Goal: Information Seeking & Learning: Compare options

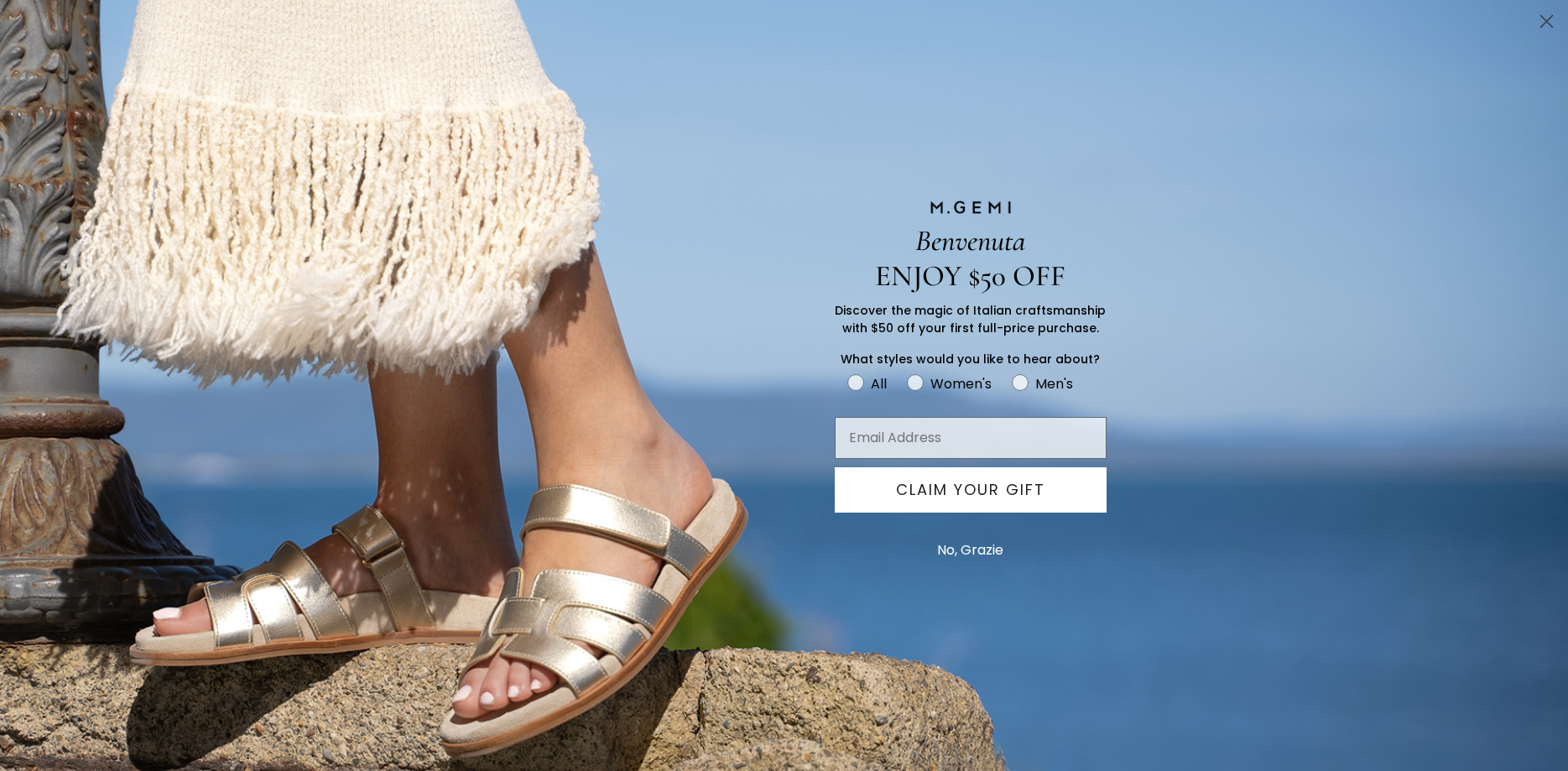
click at [1548, 25] on circle "Close dialog" at bounding box center [1547, 21] width 27 height 27
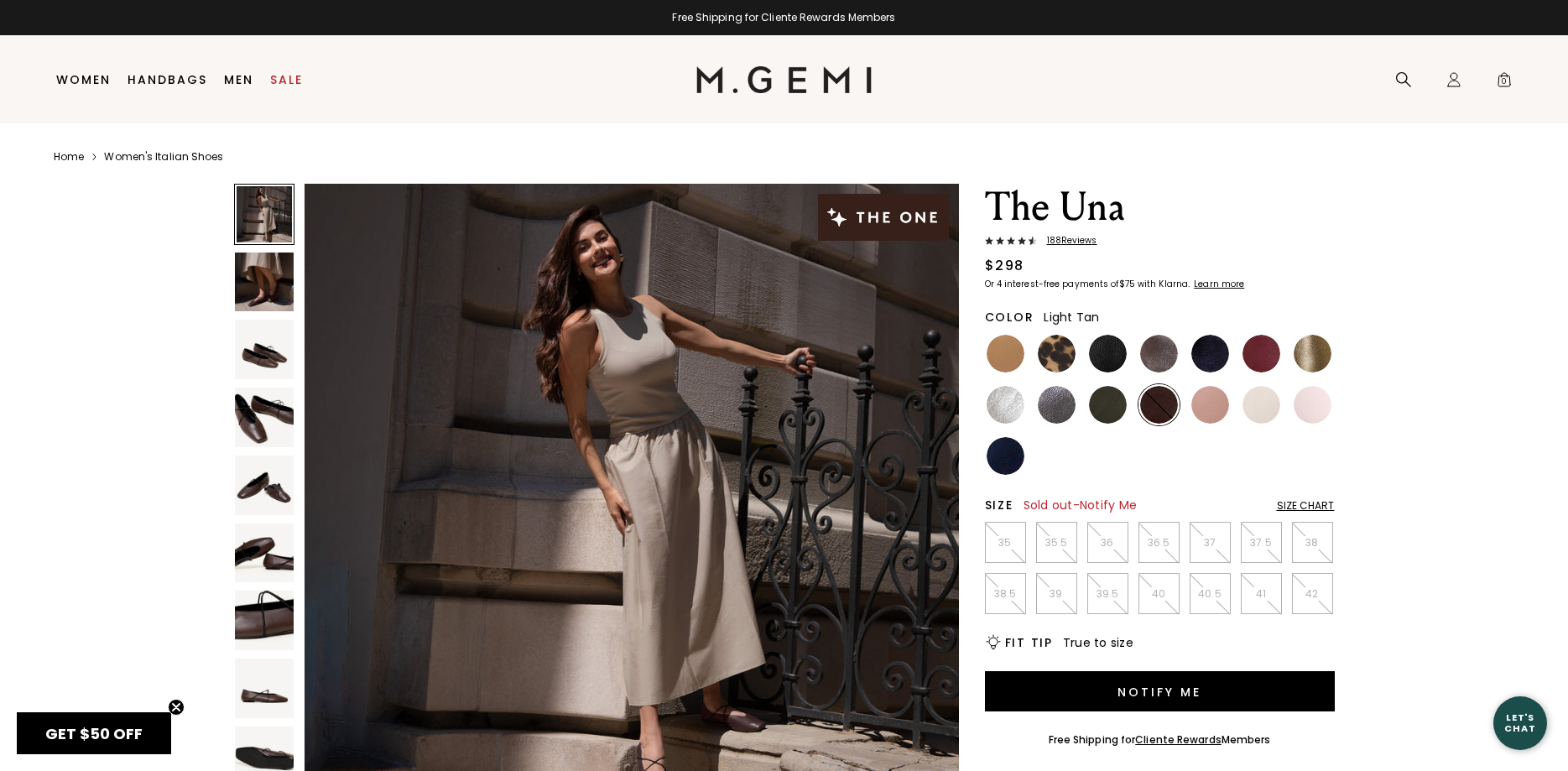
click at [1005, 358] on img at bounding box center [1005, 353] width 37 height 37
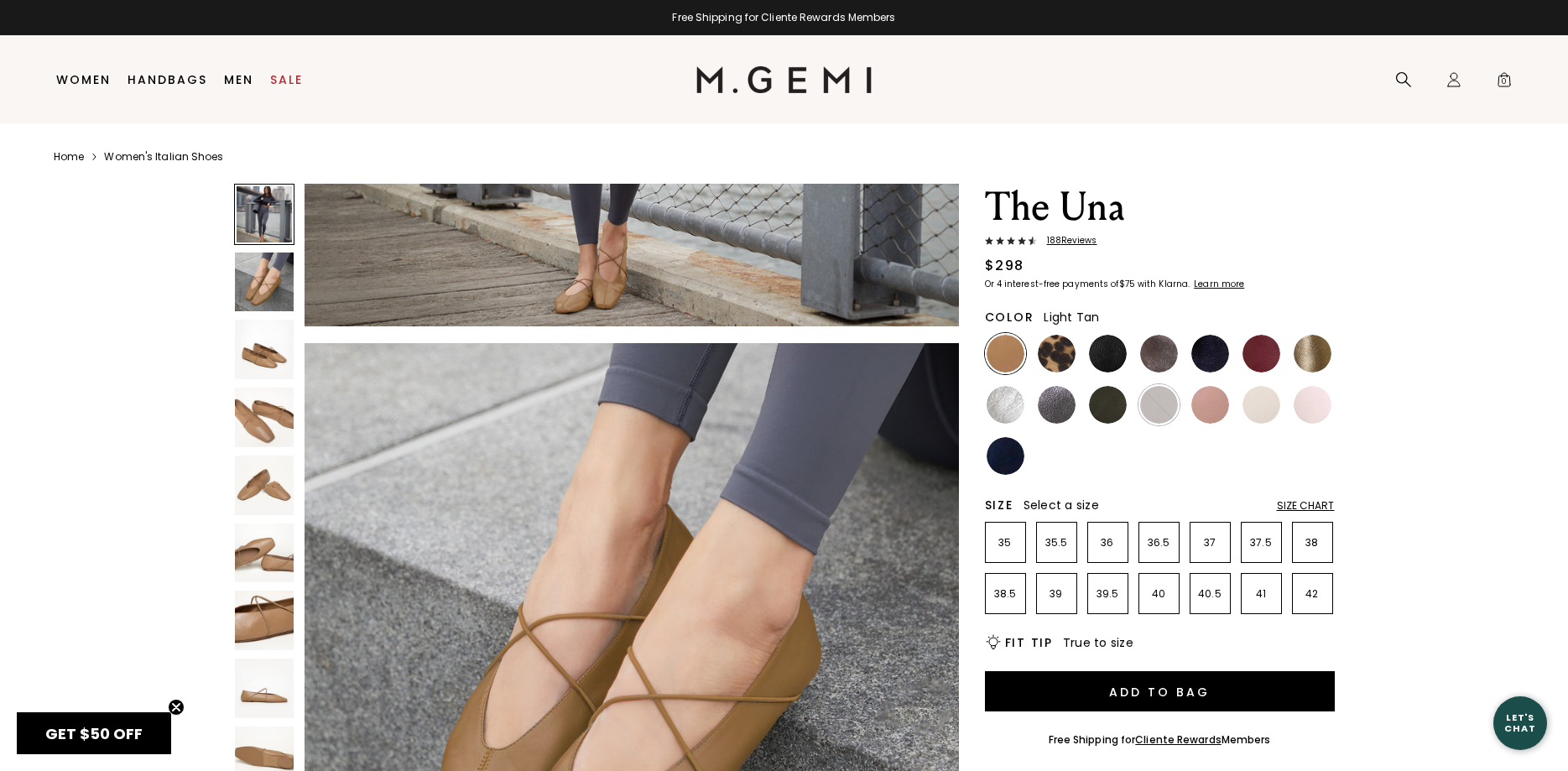
scroll to position [584, 0]
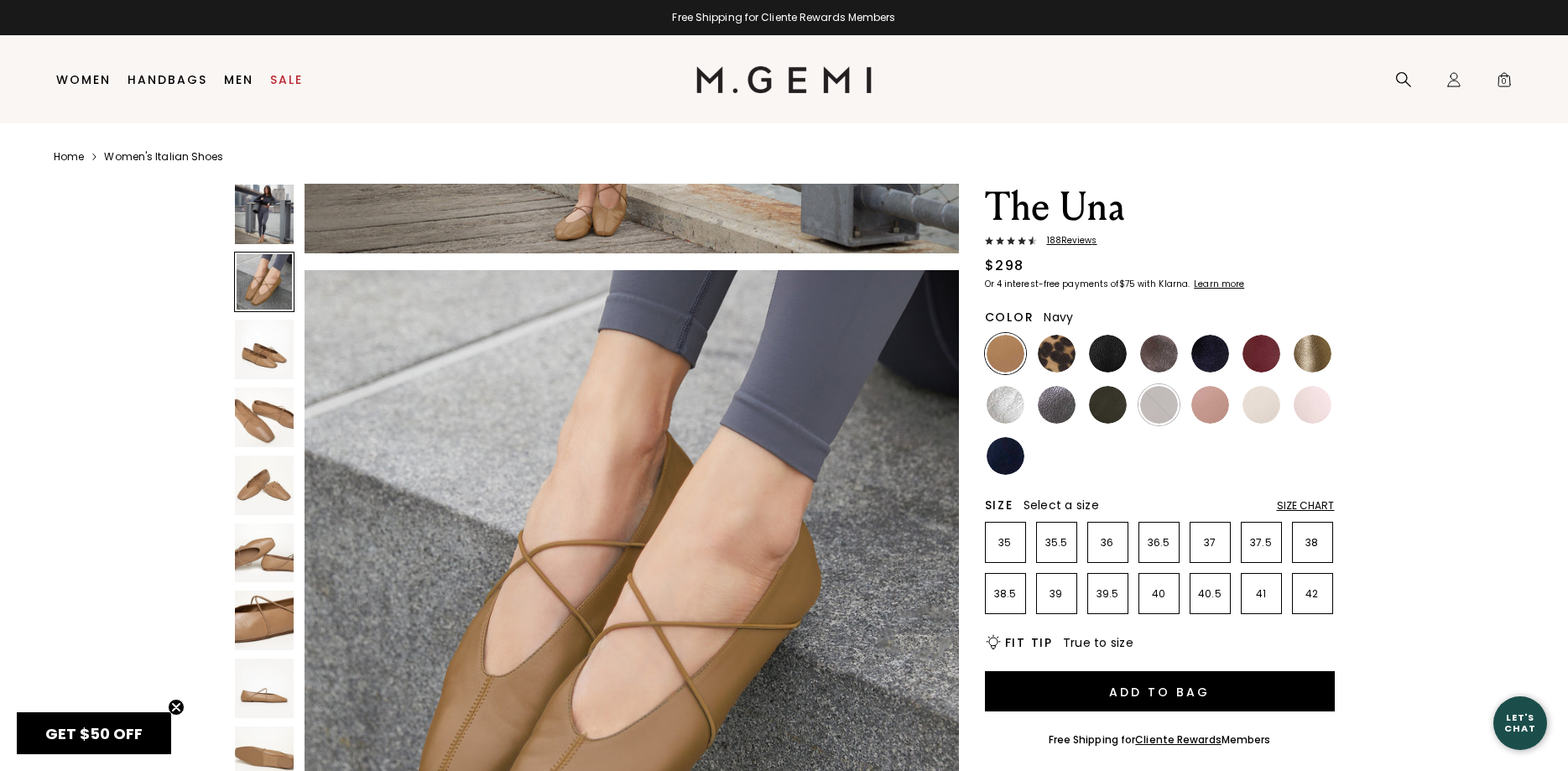
click at [1017, 458] on img at bounding box center [1005, 455] width 37 height 37
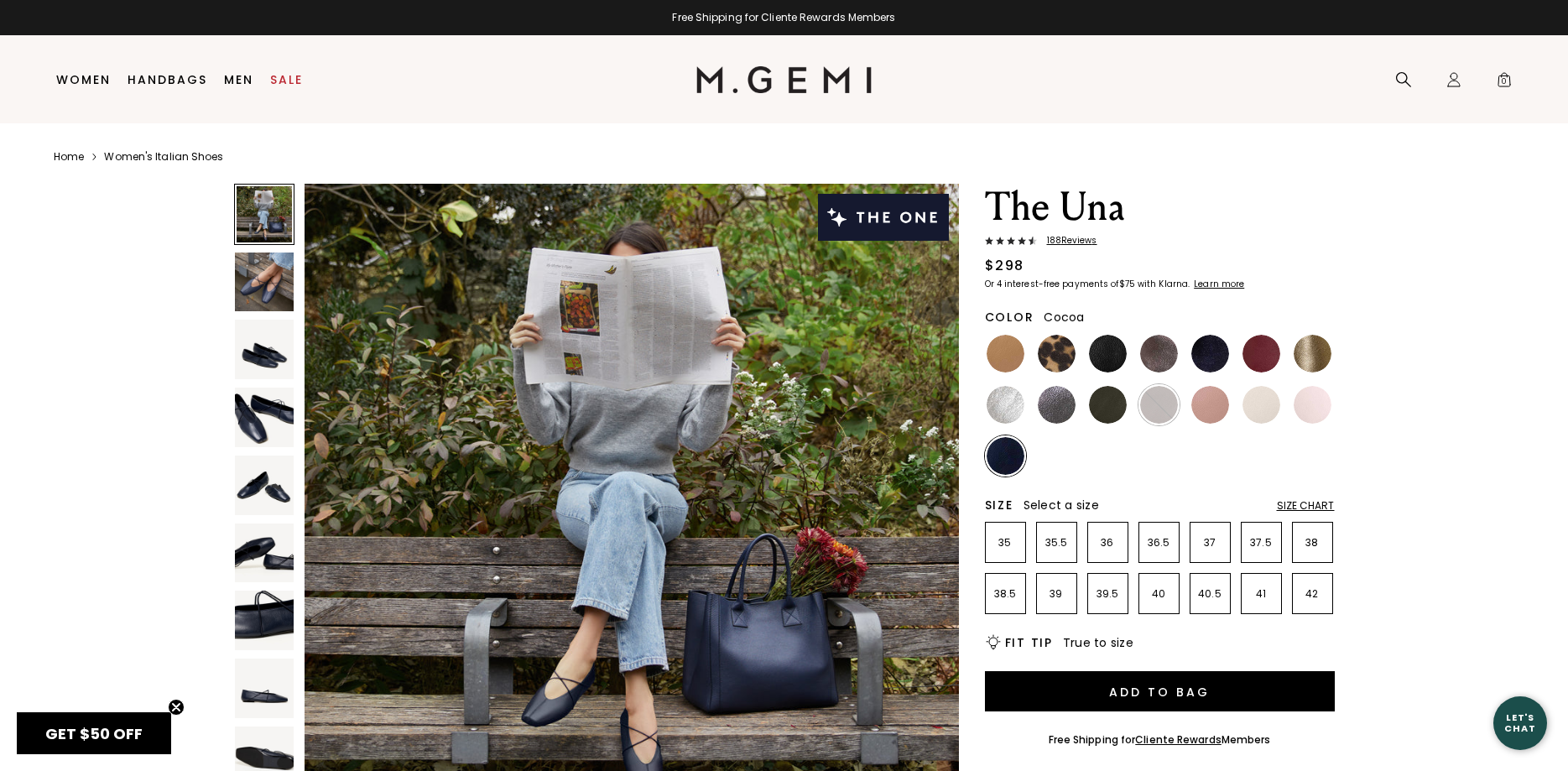
click at [1160, 354] on img at bounding box center [1158, 353] width 37 height 37
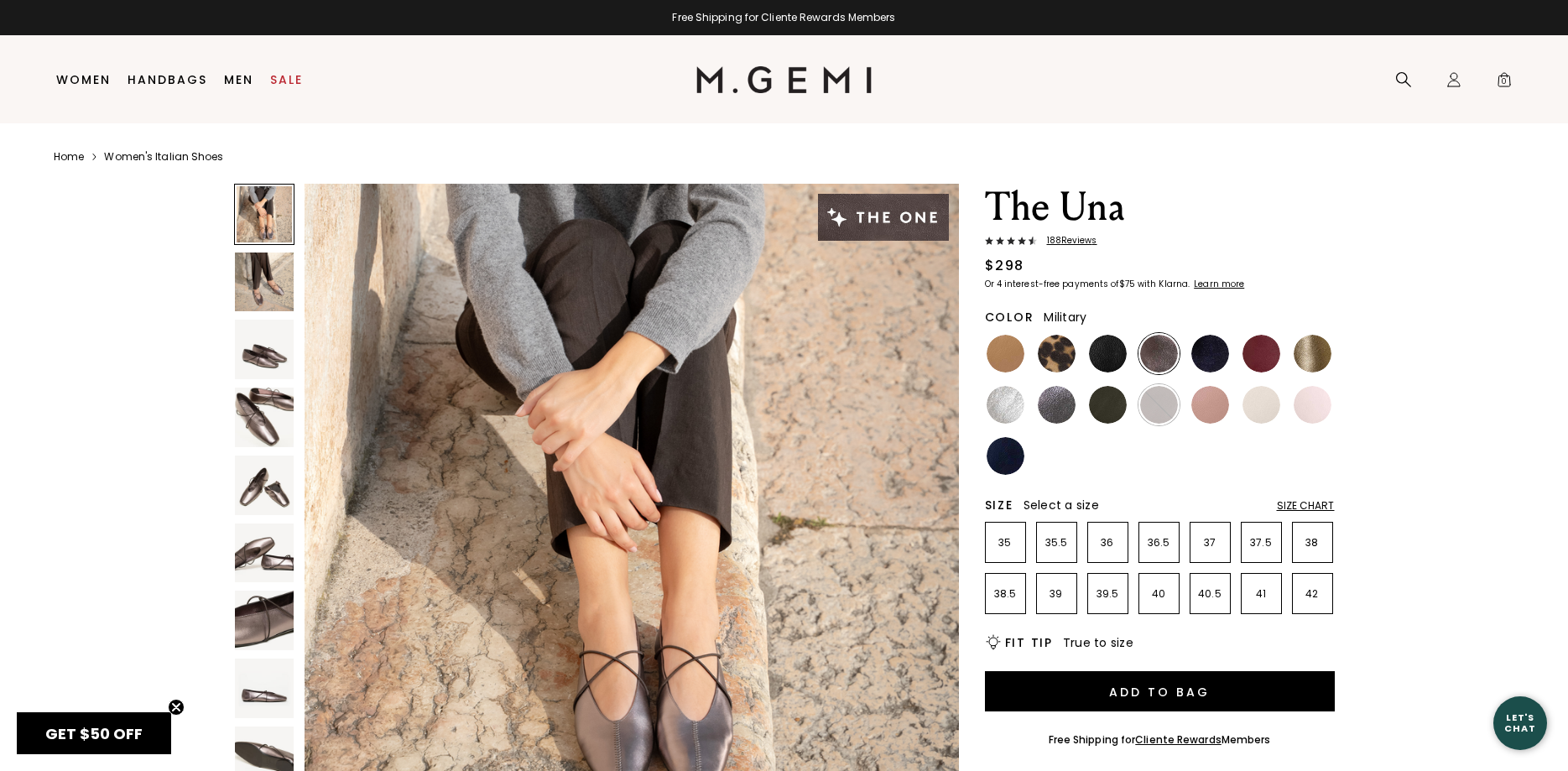
click at [1107, 411] on img at bounding box center [1108, 404] width 37 height 37
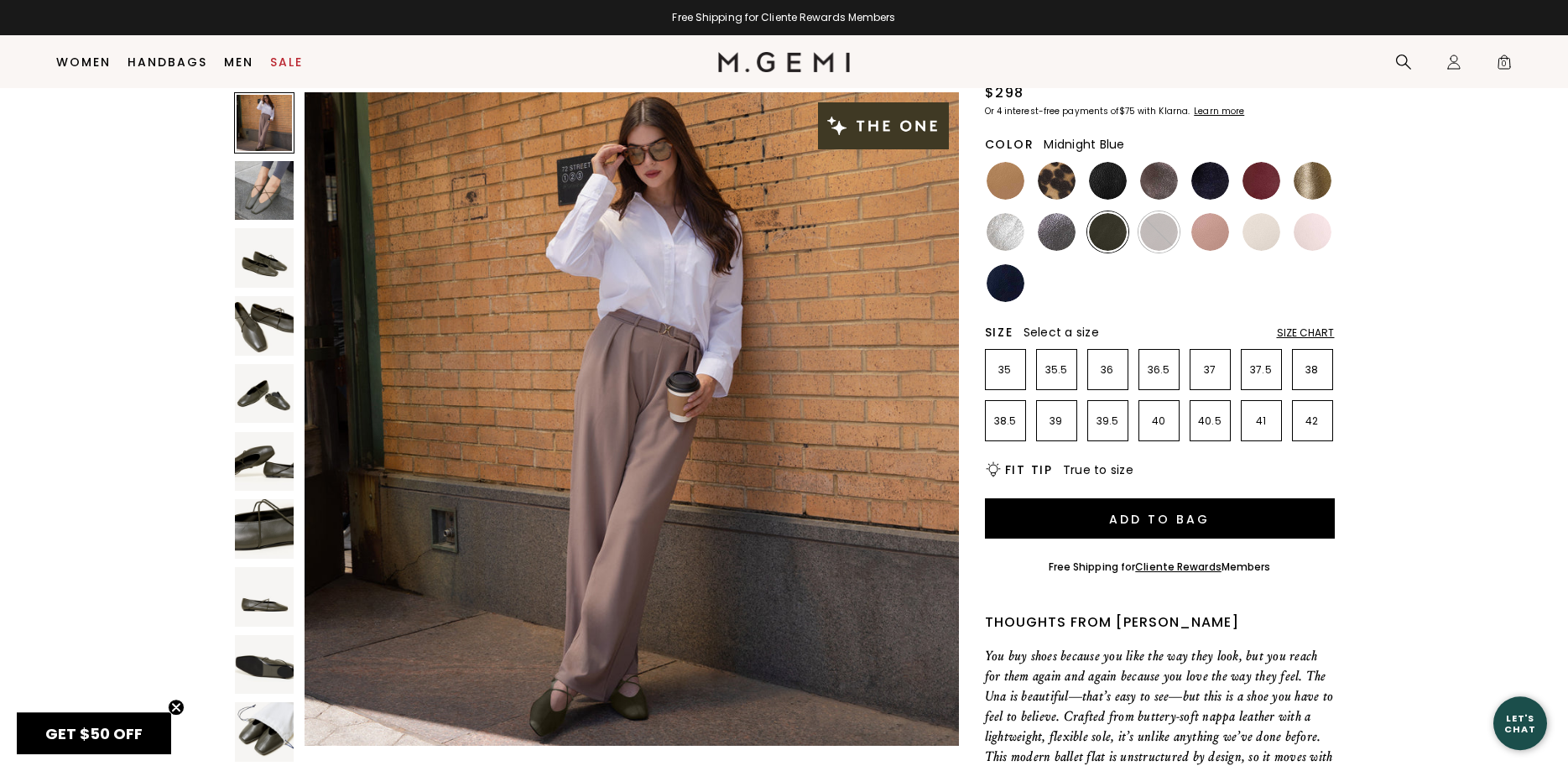
scroll to position [136, 0]
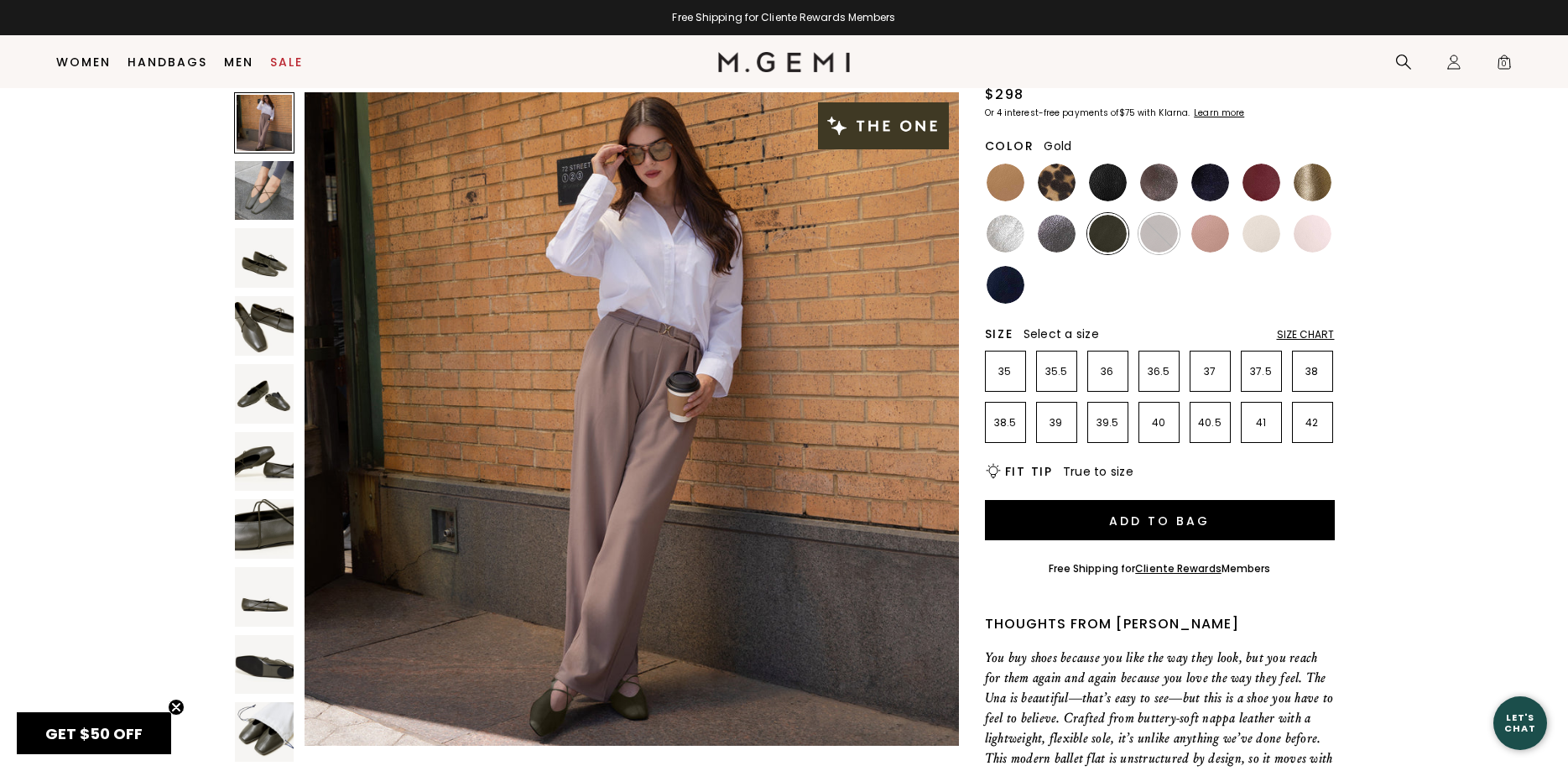
click at [1310, 186] on img at bounding box center [1312, 182] width 37 height 37
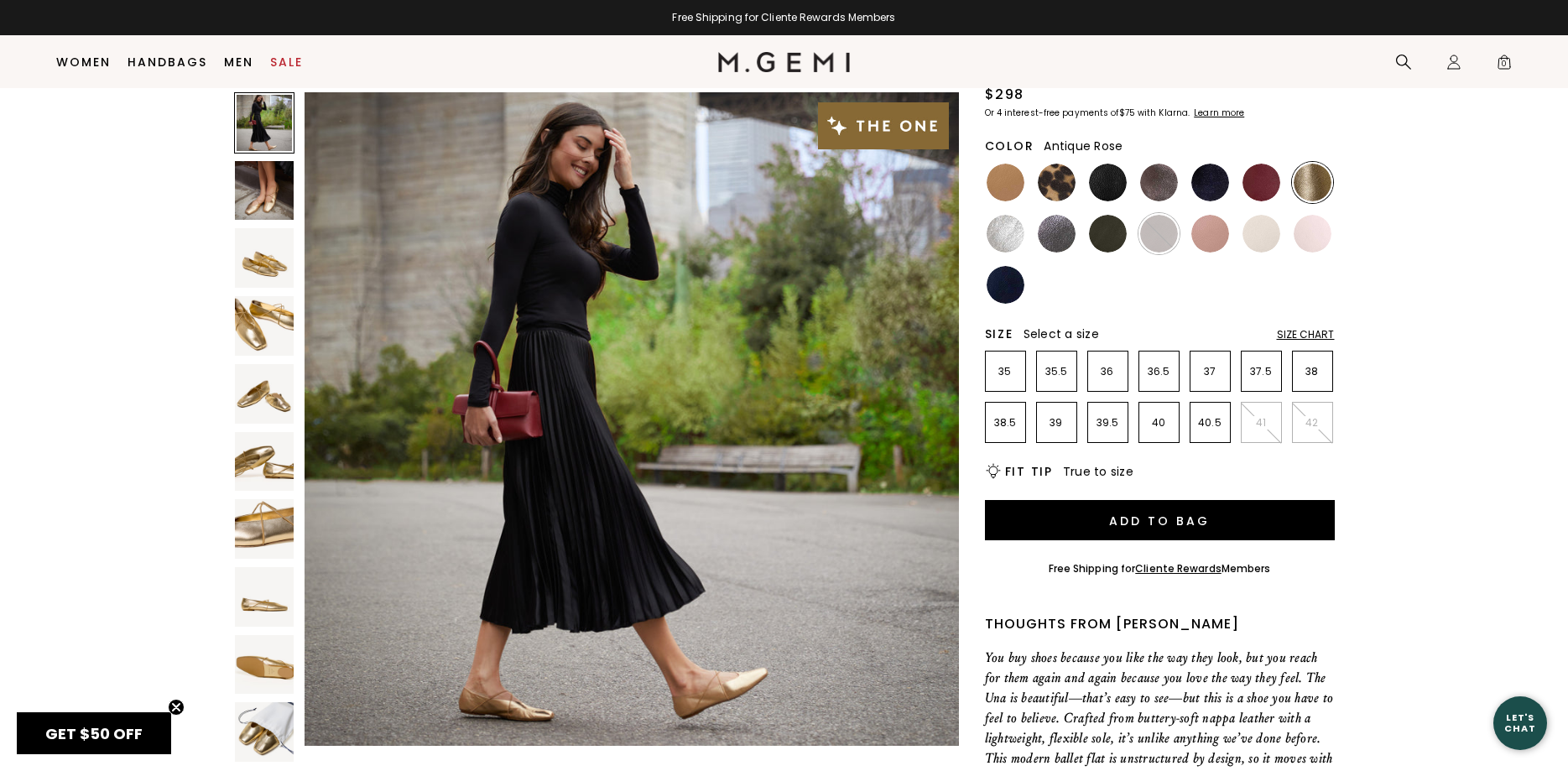
click at [1215, 242] on img at bounding box center [1209, 233] width 37 height 37
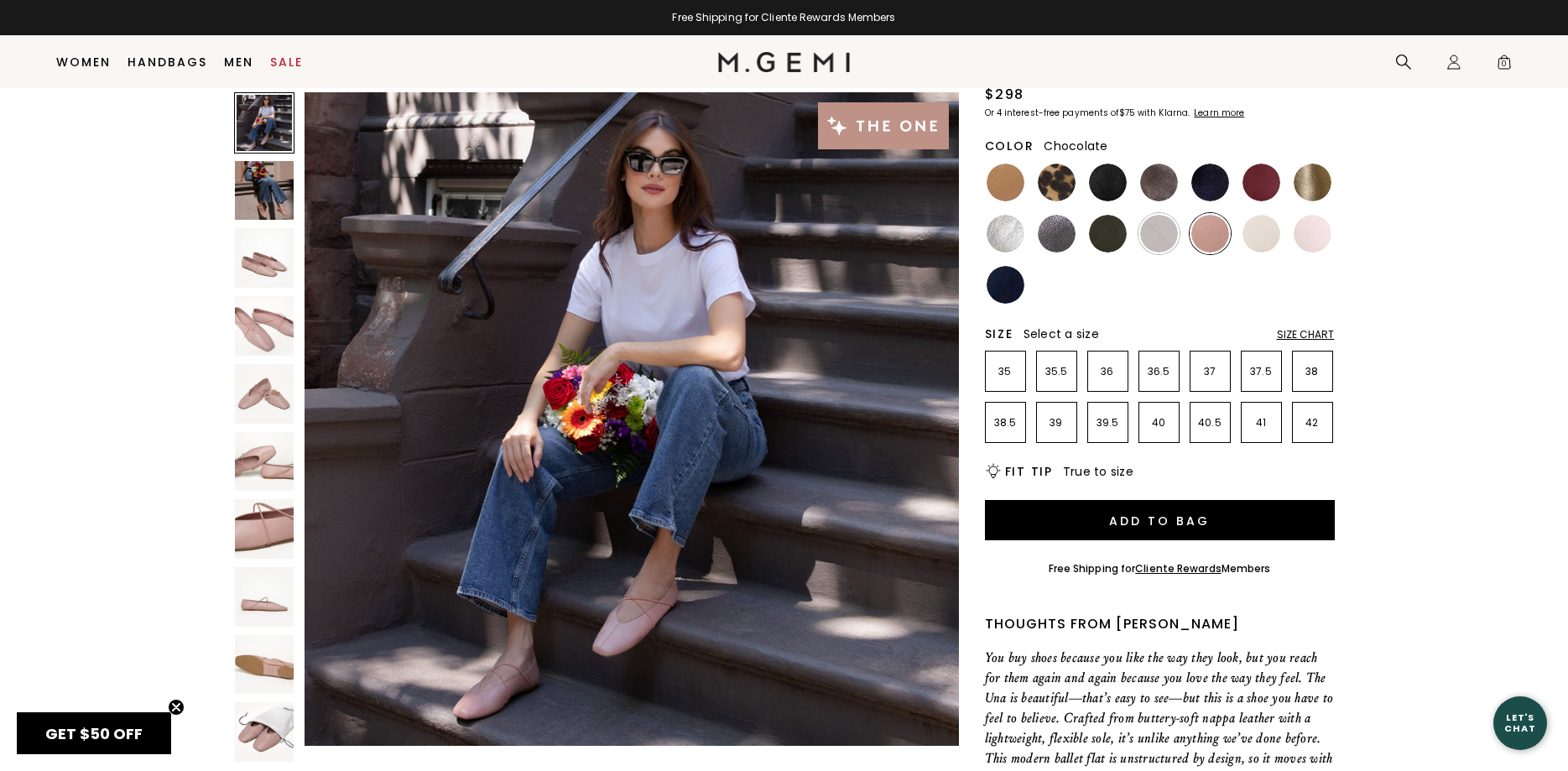
click at [1168, 238] on img at bounding box center [1158, 233] width 37 height 37
